Goal: Task Accomplishment & Management: Manage account settings

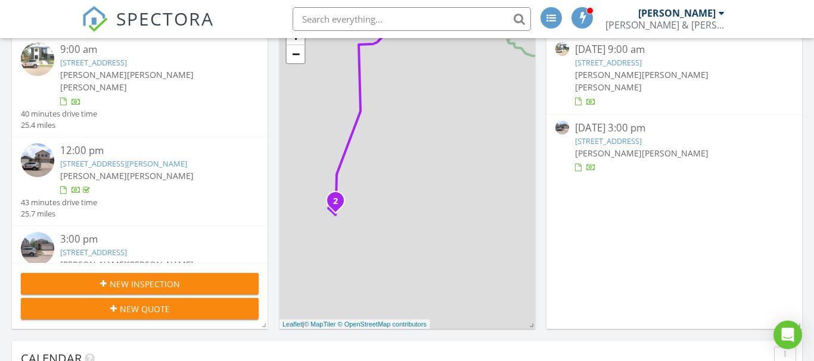
scroll to position [183, 0]
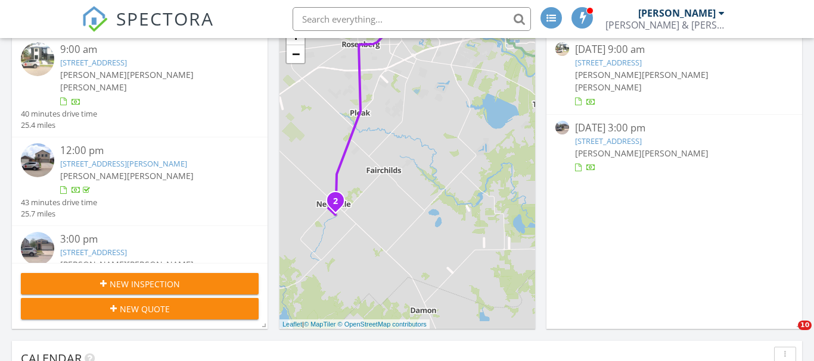
click at [127, 59] on link "1550 Gardenia Dr, Houston, TX 77018" at bounding box center [93, 62] width 67 height 11
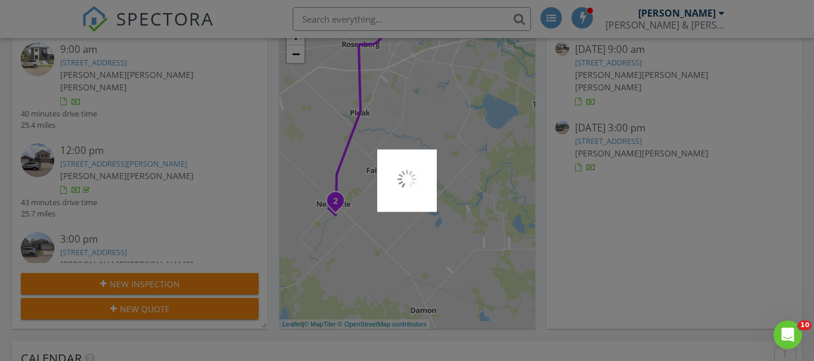
scroll to position [0, 0]
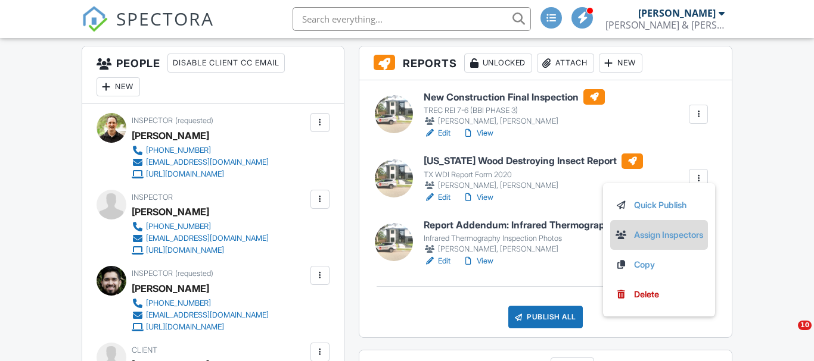
scroll to position [303, 0]
click at [658, 235] on link "Assign Inspectors" at bounding box center [659, 235] width 88 height 13
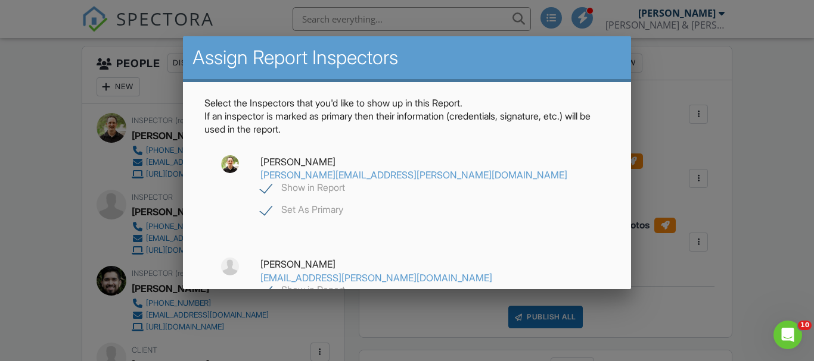
scroll to position [112, 0]
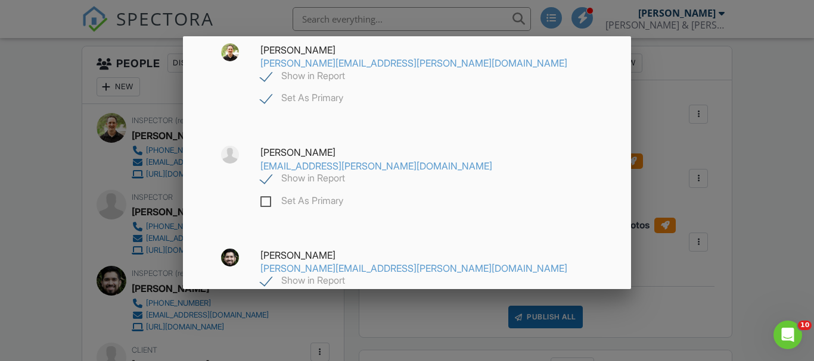
click at [261, 179] on label "Show in Report" at bounding box center [302, 180] width 85 height 15
checkbox input "false"
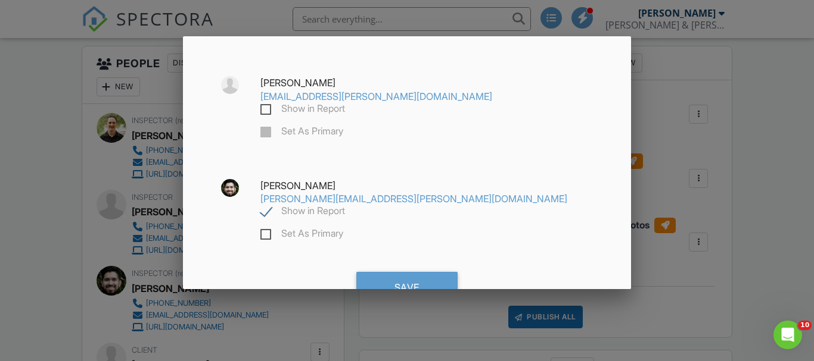
scroll to position [185, 0]
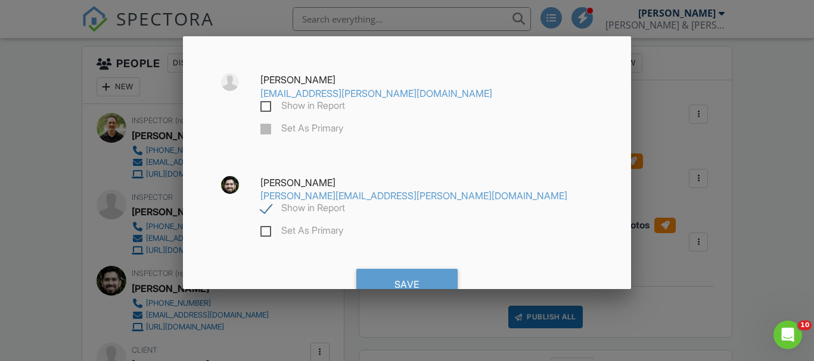
click at [266, 233] on label "Set As Primary" at bounding box center [301, 232] width 83 height 15
checkbox input "false"
checkbox input "true"
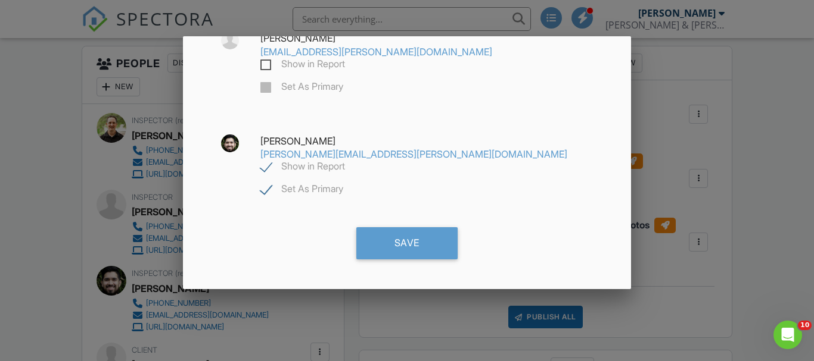
scroll to position [227, 0]
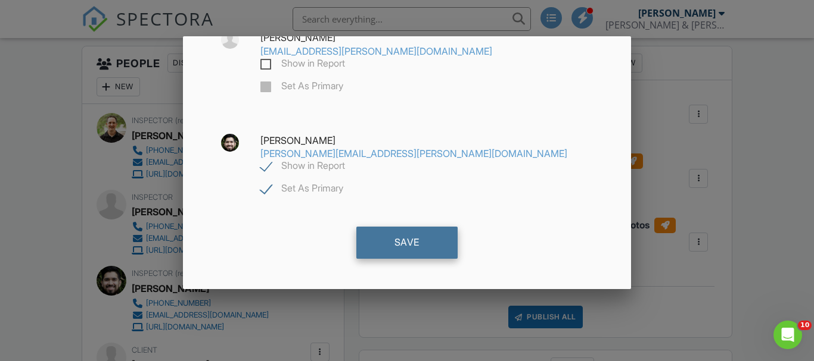
click at [412, 243] on div "Save" at bounding box center [406, 243] width 101 height 32
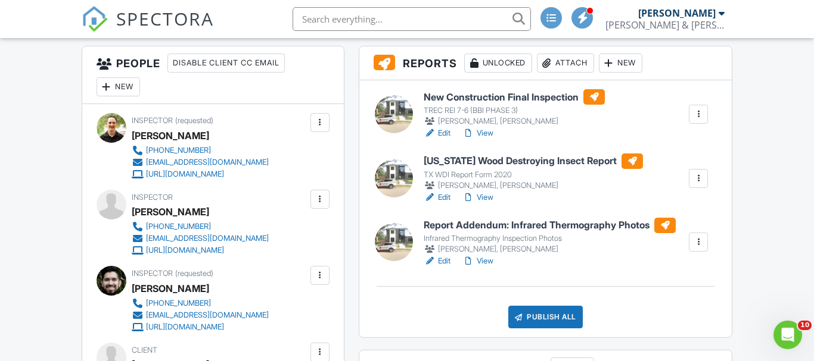
click at [485, 197] on link "View" at bounding box center [477, 198] width 31 height 12
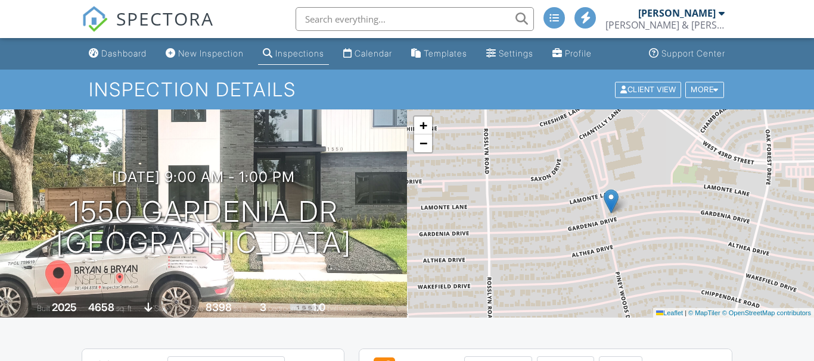
scroll to position [303, 0]
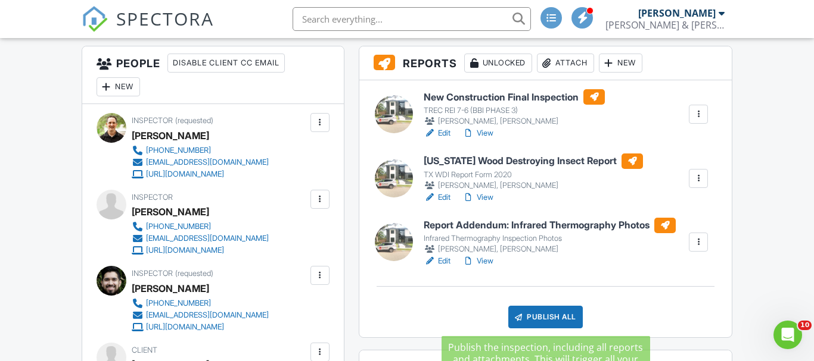
click at [538, 320] on div "Publish All" at bounding box center [545, 317] width 74 height 23
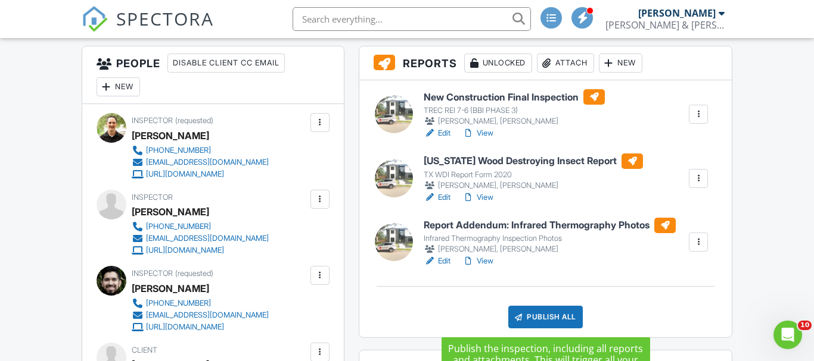
click at [531, 312] on div "Publish All" at bounding box center [545, 317] width 74 height 23
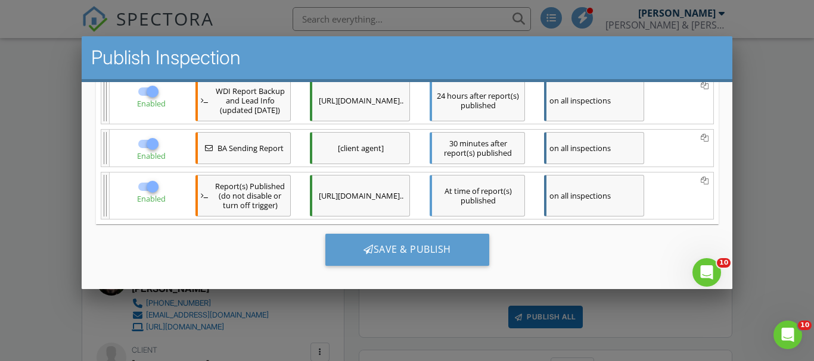
scroll to position [397, 0]
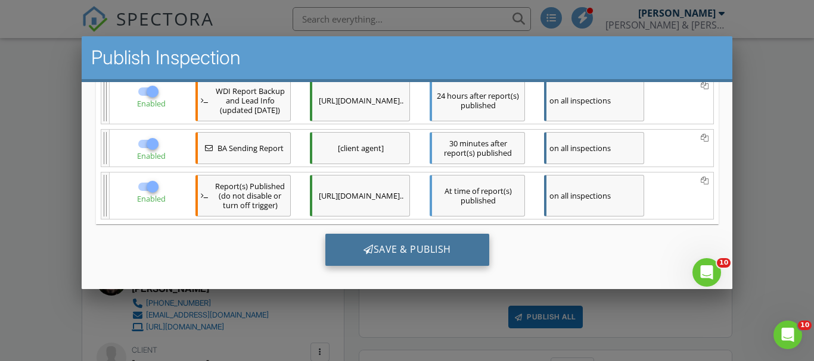
click at [431, 252] on div "Save & Publish" at bounding box center [407, 249] width 164 height 32
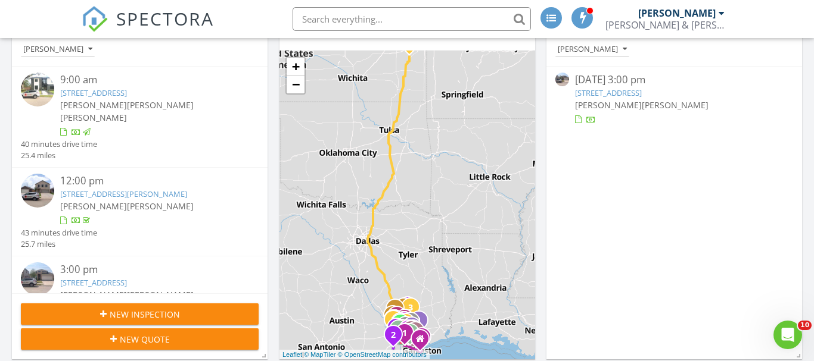
click at [635, 93] on link "7203 Bur Oak Bnd Wy, Katy, TX 77493" at bounding box center [608, 93] width 67 height 11
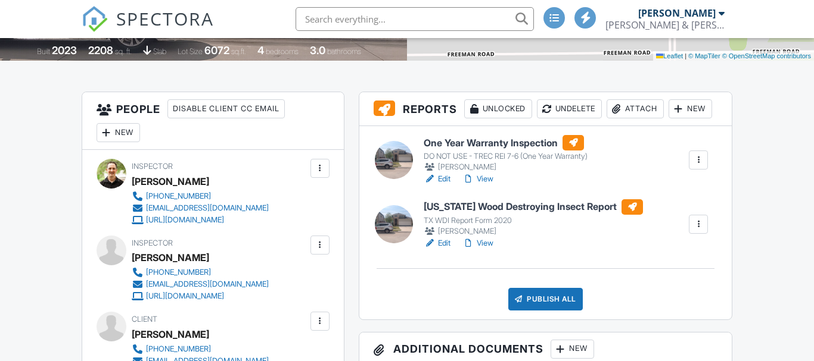
scroll to position [257, 0]
click at [490, 250] on link "View" at bounding box center [477, 244] width 31 height 12
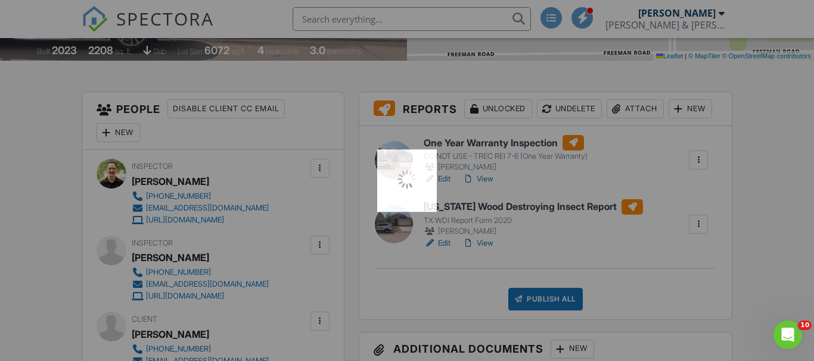
scroll to position [0, 0]
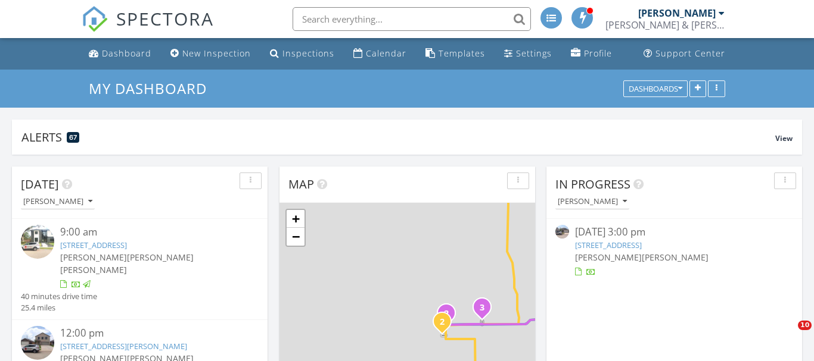
click at [628, 247] on link "[STREET_ADDRESS]" at bounding box center [608, 245] width 67 height 11
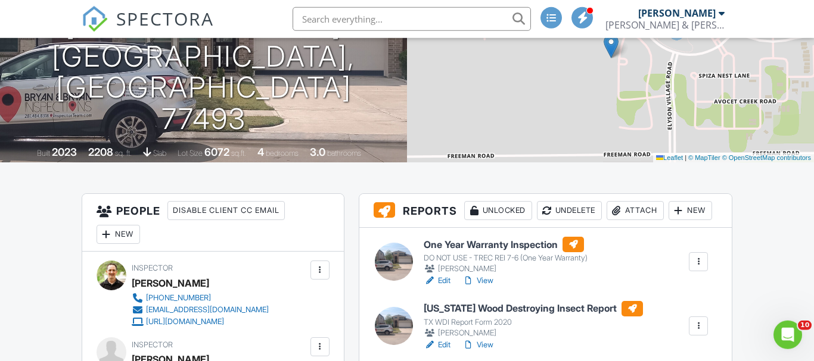
scroll to position [249, 0]
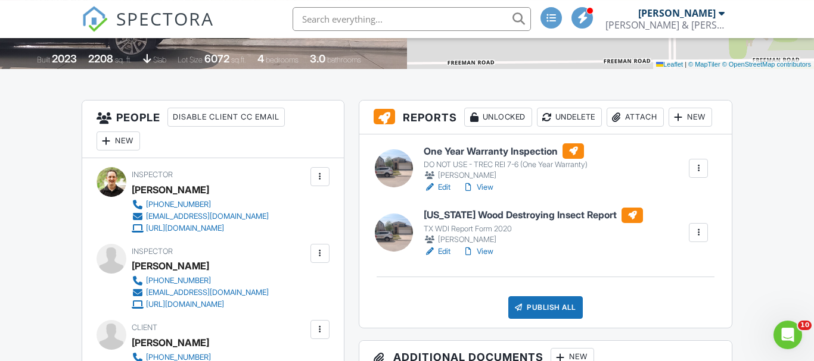
click at [545, 319] on div "Publish All" at bounding box center [545, 308] width 74 height 23
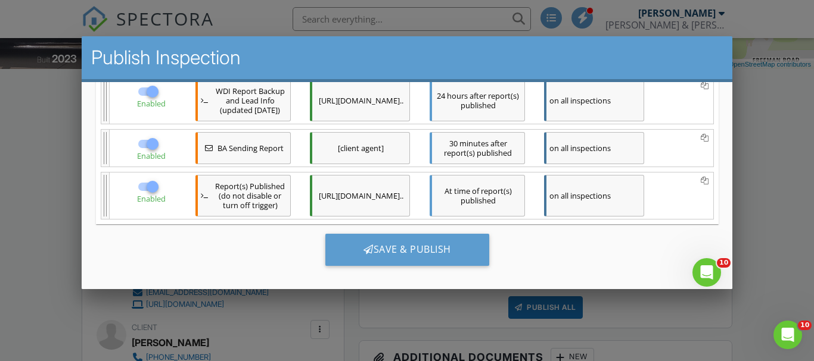
scroll to position [374, 0]
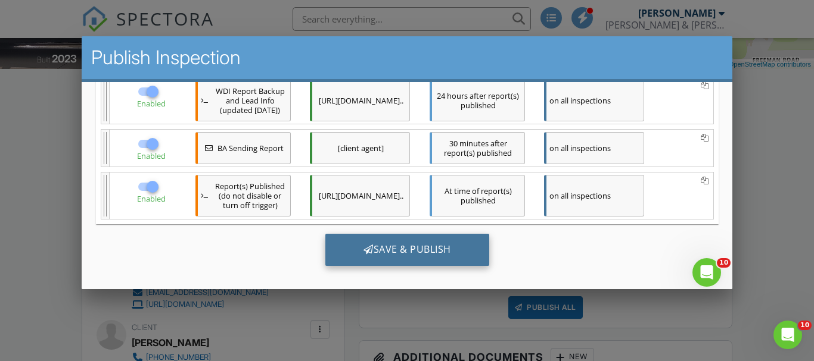
click at [427, 250] on div "Save & Publish" at bounding box center [407, 249] width 164 height 32
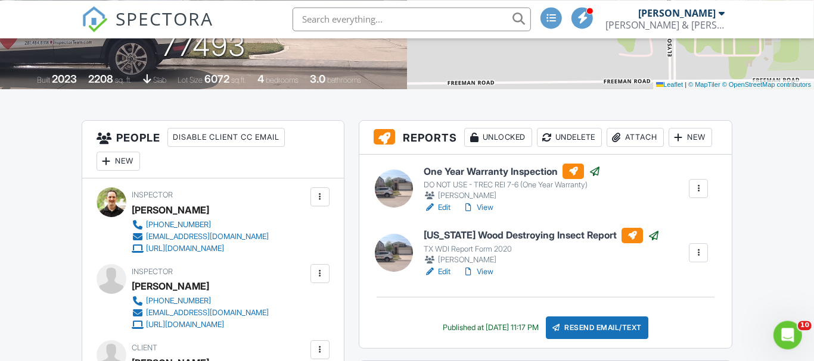
scroll to position [229, 82]
